Goal: Find specific page/section: Find specific page/section

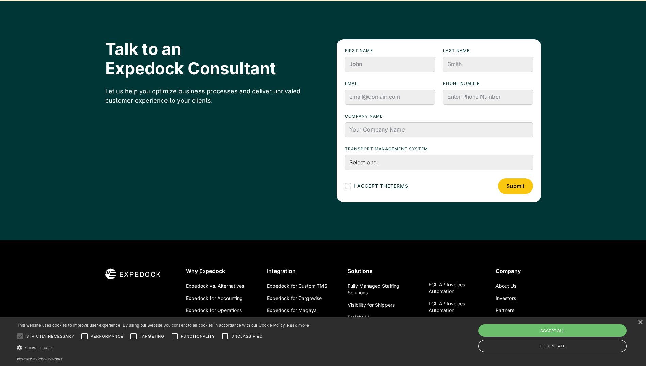
scroll to position [2364, 0]
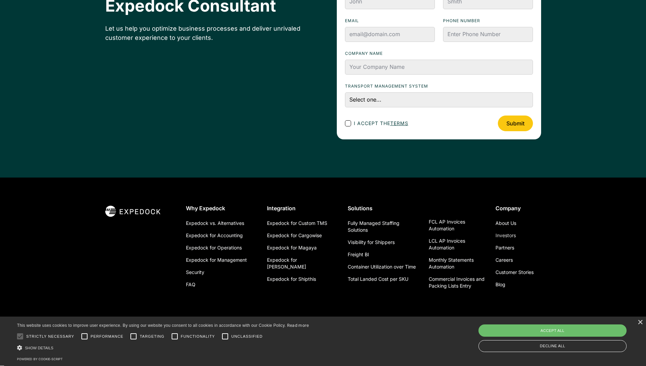
click at [505, 238] on link "Investors" at bounding box center [506, 235] width 20 height 12
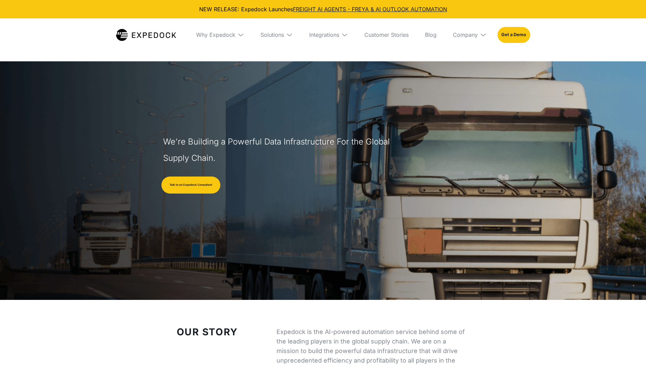
select select
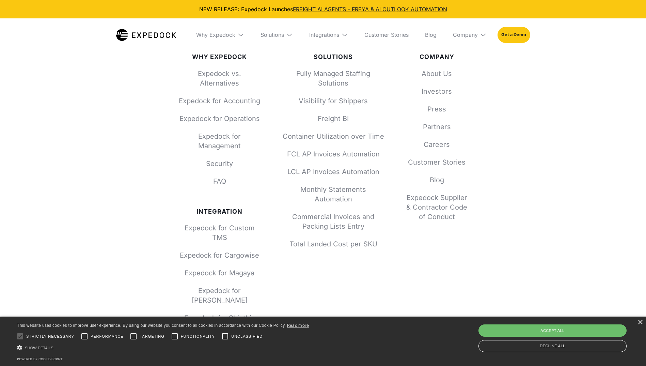
scroll to position [2958, 0]
